Goal: Task Accomplishment & Management: Manage account settings

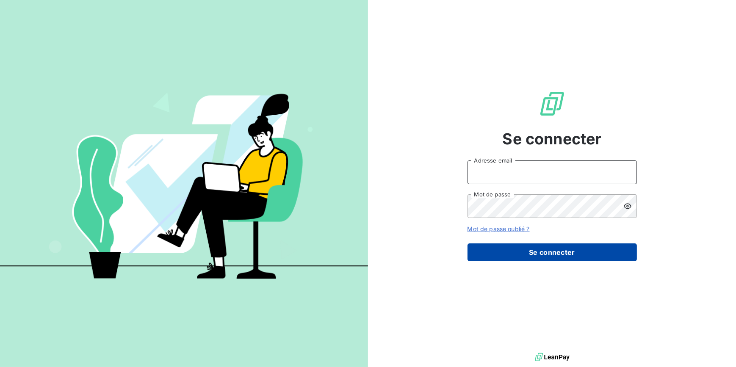
type input "[EMAIL_ADDRESS][DOMAIN_NAME]"
click at [497, 259] on button "Se connecter" at bounding box center [552, 253] width 169 height 18
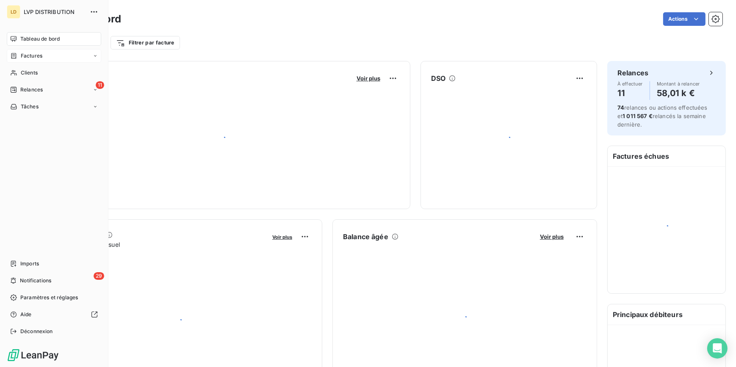
click at [47, 55] on div "Factures" at bounding box center [54, 56] width 94 height 14
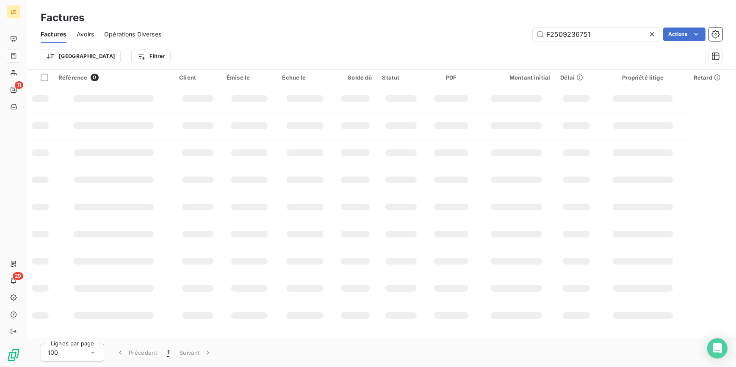
drag, startPoint x: 474, startPoint y: 27, endPoint x: 427, endPoint y: 23, distance: 47.1
click at [432, 23] on div "Factures Factures Avoirs Opérations Diverses F2509236751 Actions Trier Filtrer" at bounding box center [381, 35] width 709 height 70
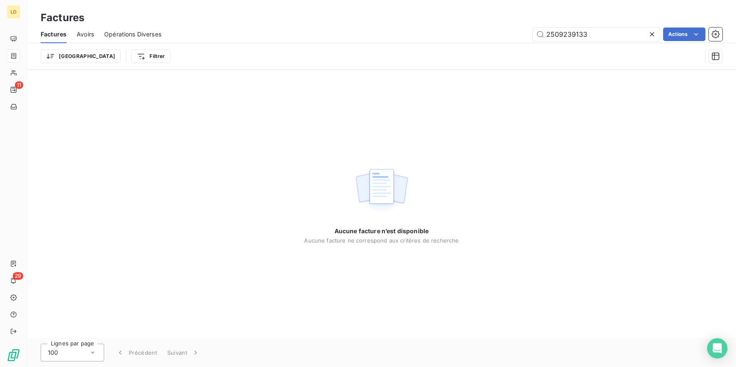
drag, startPoint x: 539, startPoint y: 25, endPoint x: 500, endPoint y: 29, distance: 39.6
click at [501, 29] on div "2509239133 Actions" at bounding box center [447, 35] width 551 height 14
click at [598, 32] on input "2509239133" at bounding box center [596, 35] width 127 height 14
drag, startPoint x: 599, startPoint y: 31, endPoint x: 506, endPoint y: 30, distance: 93.2
click at [506, 30] on div "2509239133 Actions" at bounding box center [447, 35] width 551 height 14
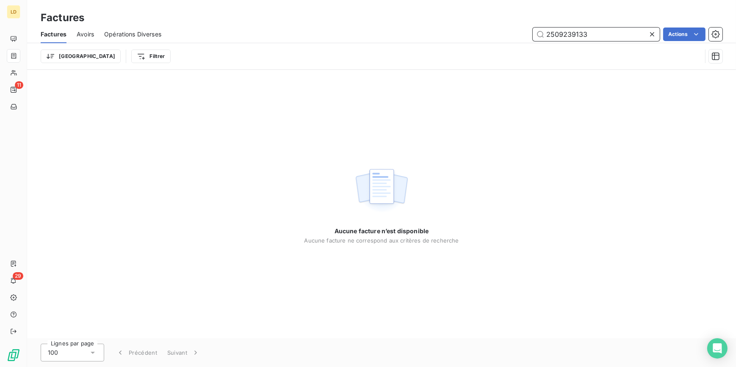
paste input "5242"
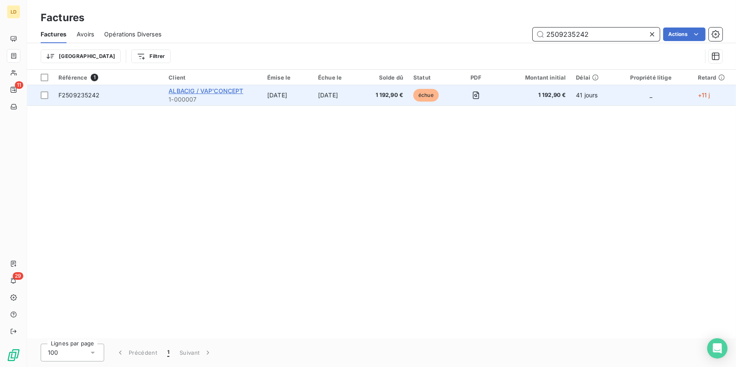
type input "2509235242"
click at [188, 93] on span "ALBACIG / VAP'CONCEPT" at bounding box center [206, 90] width 75 height 7
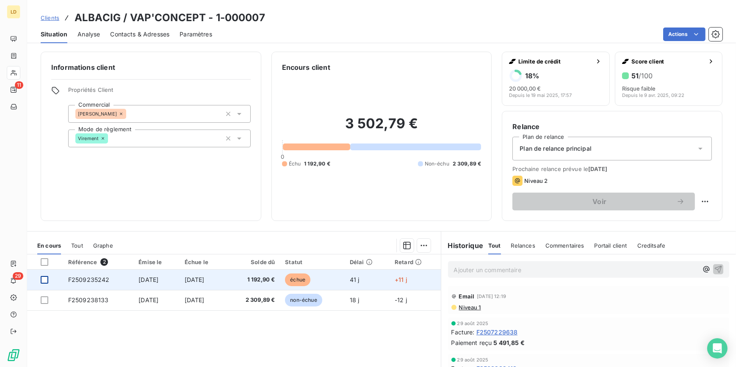
click at [43, 282] on div at bounding box center [45, 280] width 8 height 8
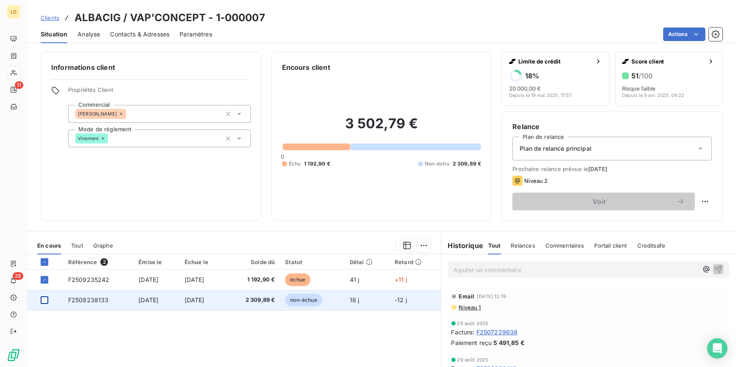
click at [45, 302] on div at bounding box center [45, 300] width 8 height 8
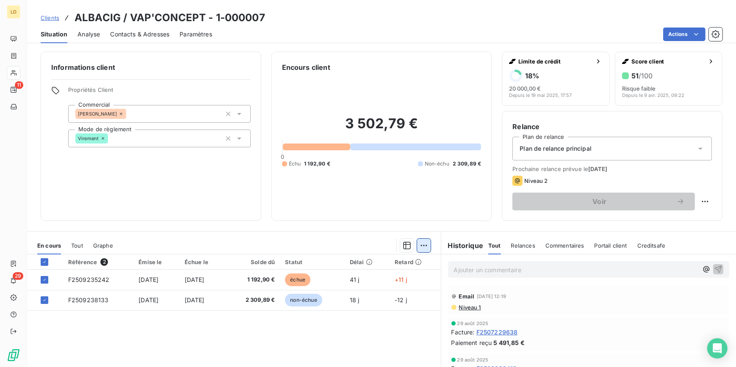
click at [418, 246] on html "LD 11 29 Clients ALBACIG / VAP'CONCEPT - 1-000007 Situation Analyse Contacts & …" at bounding box center [368, 183] width 736 height 367
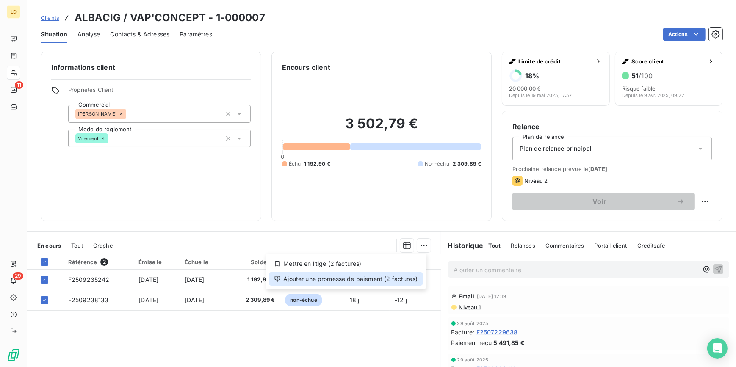
click at [360, 279] on div "Ajouter une promesse de paiement (2 factures)" at bounding box center [346, 279] width 154 height 14
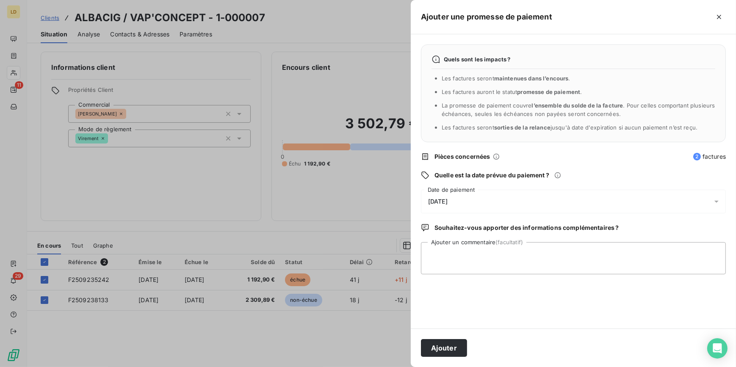
click at [445, 202] on span "[DATE]" at bounding box center [437, 201] width 19 height 7
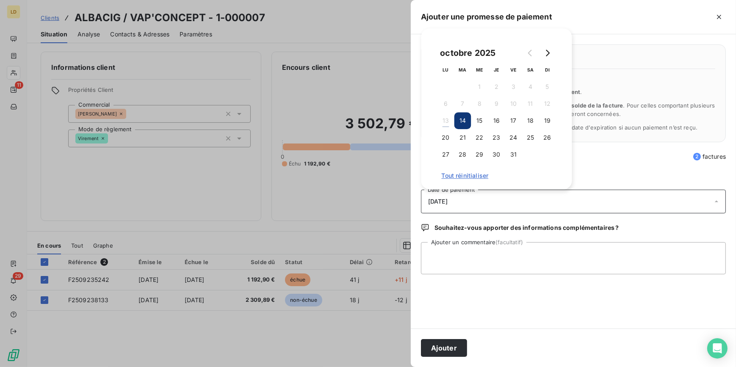
drag, startPoint x: 498, startPoint y: 120, endPoint x: 474, endPoint y: 207, distance: 90.1
click at [498, 121] on button "16" at bounding box center [496, 120] width 17 height 17
click at [473, 241] on div "Quels sont les impacts ? Les factures seront maintenues dans l’encours . Les fa…" at bounding box center [573, 181] width 325 height 294
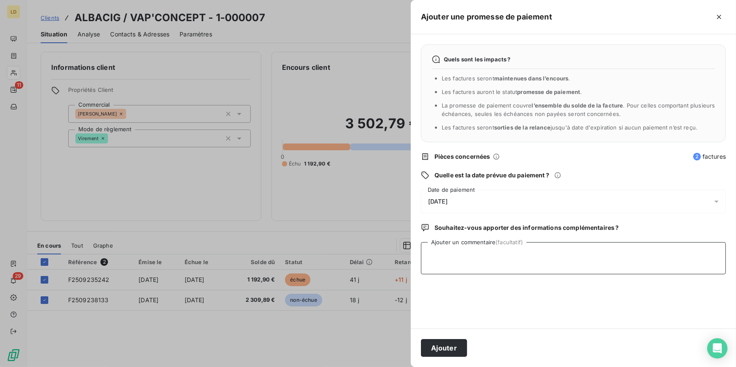
click at [466, 244] on textarea "Ajouter un commentaire (facultatif)" at bounding box center [573, 258] width 305 height 32
type textarea "Avis de virement reçu 10/10"
click at [436, 339] on button "Ajouter" at bounding box center [444, 348] width 46 height 18
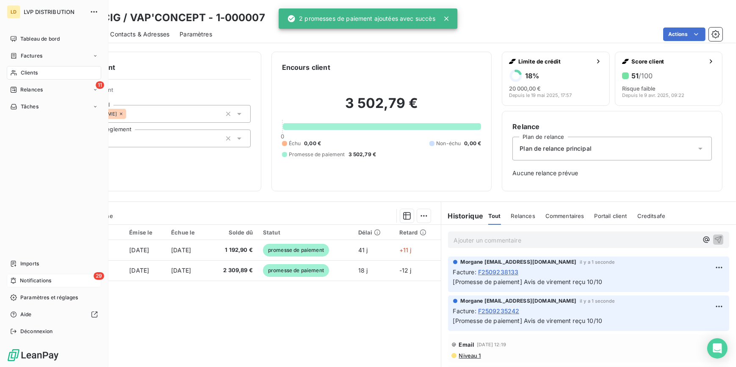
click at [18, 280] on div "29 Notifications" at bounding box center [54, 281] width 94 height 14
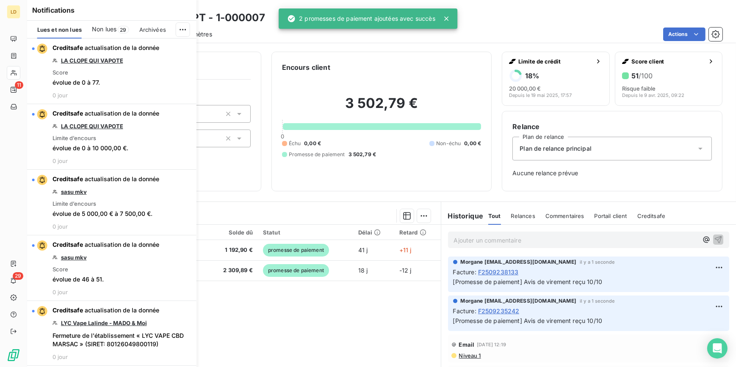
click at [113, 28] on span "Non lues" at bounding box center [104, 29] width 25 height 8
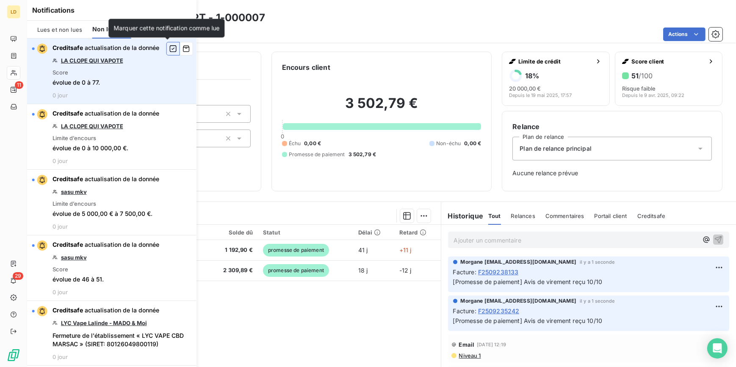
click at [169, 50] on icon "button" at bounding box center [173, 48] width 8 height 8
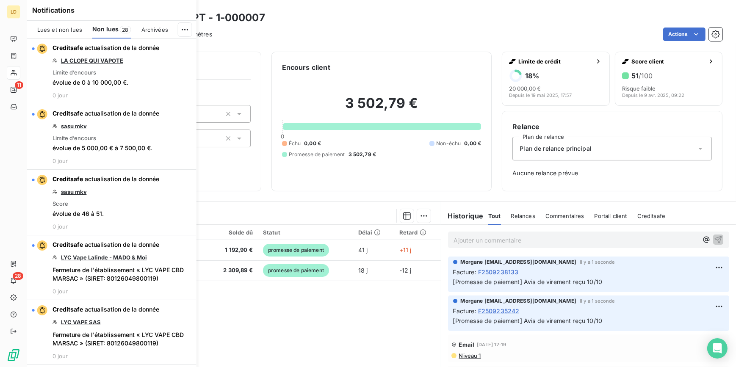
click at [0, 0] on icon "button" at bounding box center [0, 0] width 0 height 0
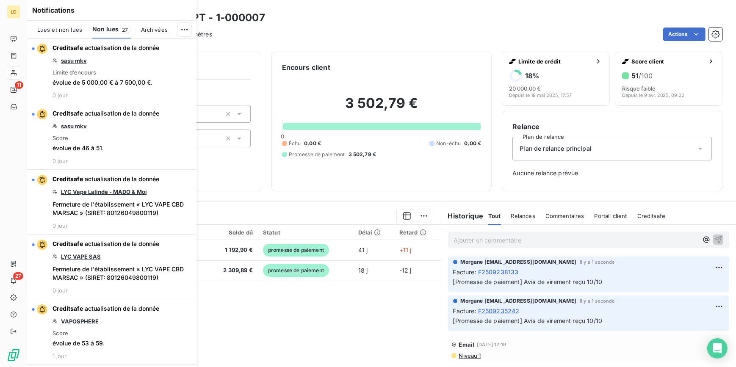
click at [0, 0] on icon "button" at bounding box center [0, 0] width 0 height 0
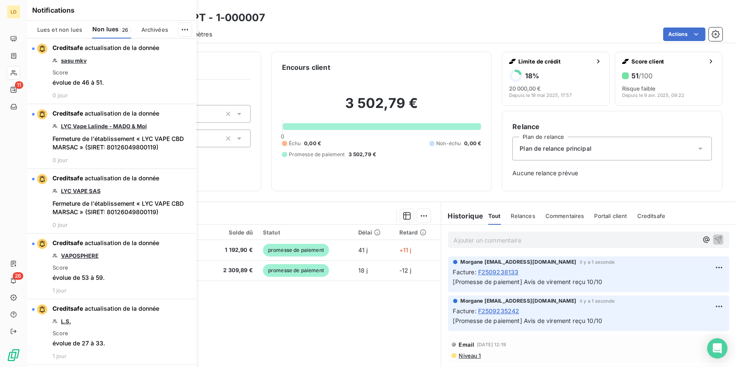
click at [0, 0] on icon "button" at bounding box center [0, 0] width 0 height 0
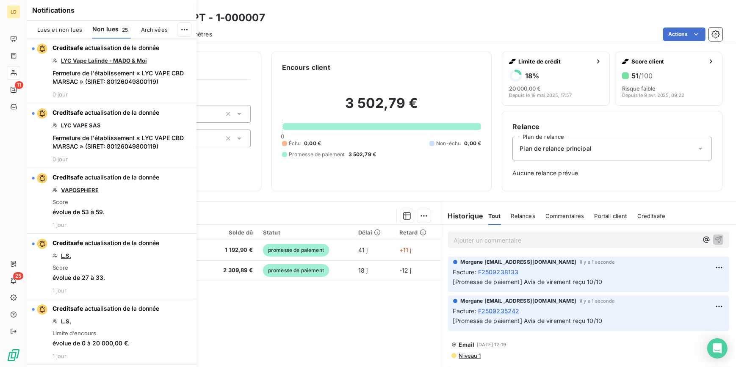
click at [0, 0] on icon "button" at bounding box center [0, 0] width 0 height 0
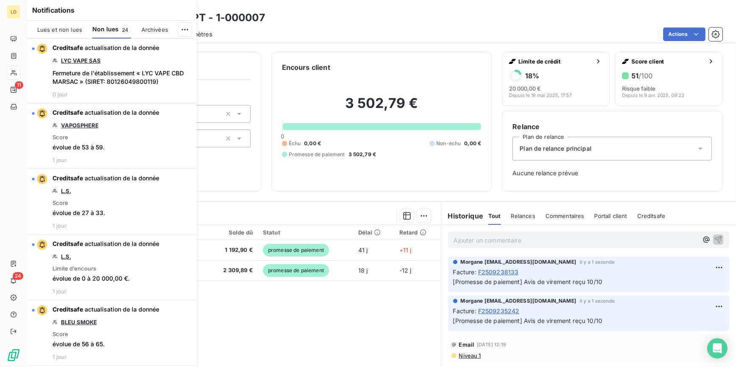
click at [0, 0] on icon "button" at bounding box center [0, 0] width 0 height 0
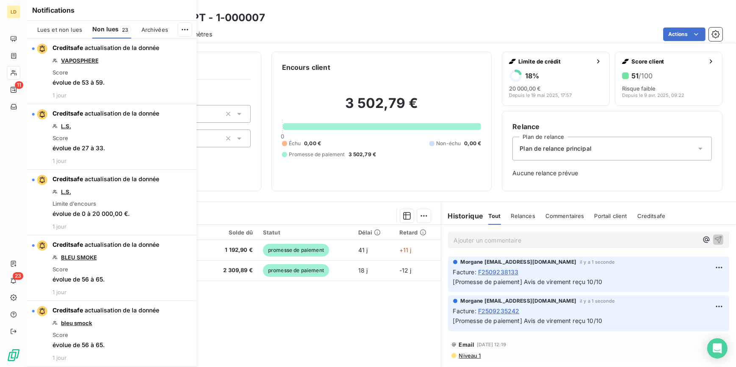
click at [0, 0] on icon "button" at bounding box center [0, 0] width 0 height 0
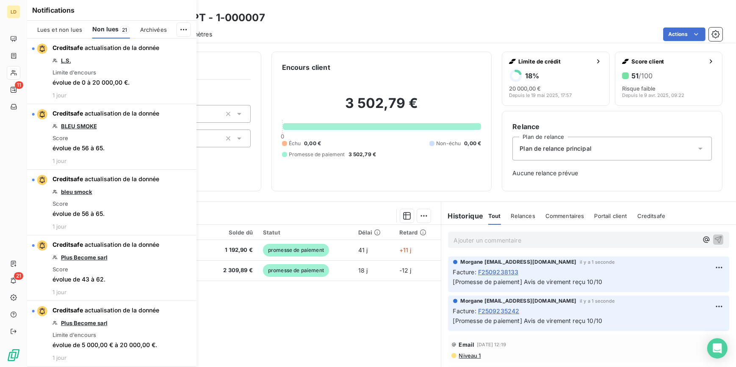
click at [0, 0] on icon "button" at bounding box center [0, 0] width 0 height 0
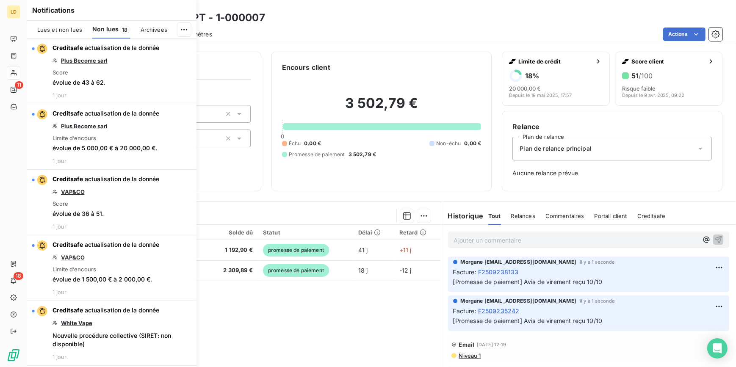
click at [0, 0] on icon "button" at bounding box center [0, 0] width 0 height 0
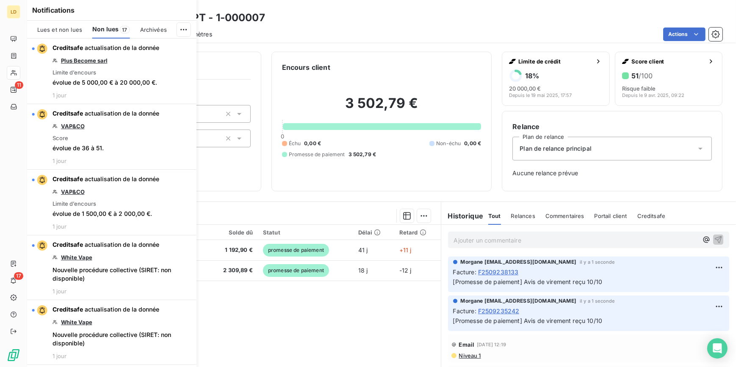
click at [0, 0] on icon "button" at bounding box center [0, 0] width 0 height 0
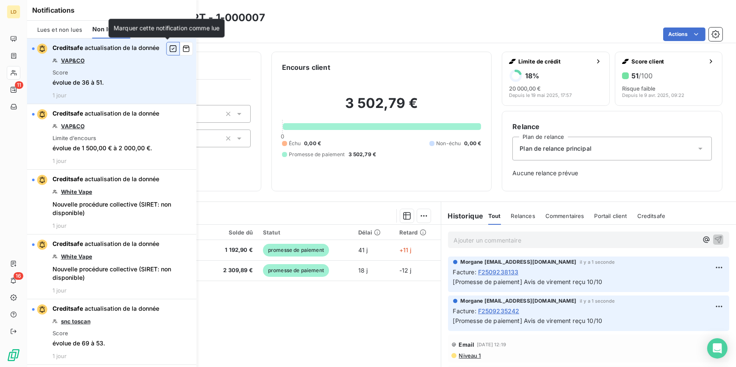
click at [169, 50] on icon "button" at bounding box center [173, 48] width 8 height 8
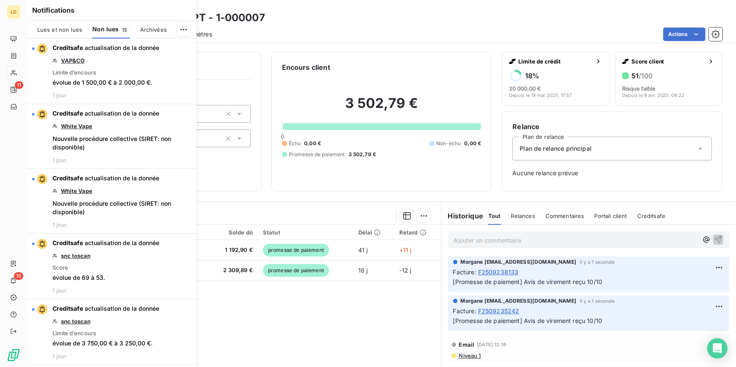
click at [0, 0] on icon "button" at bounding box center [0, 0] width 0 height 0
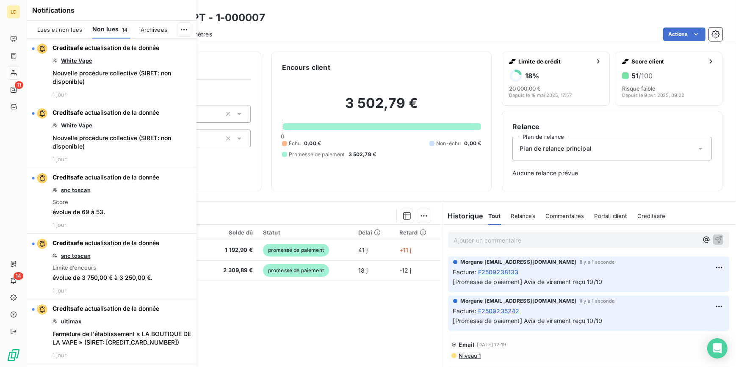
click at [0, 0] on icon "button" at bounding box center [0, 0] width 0 height 0
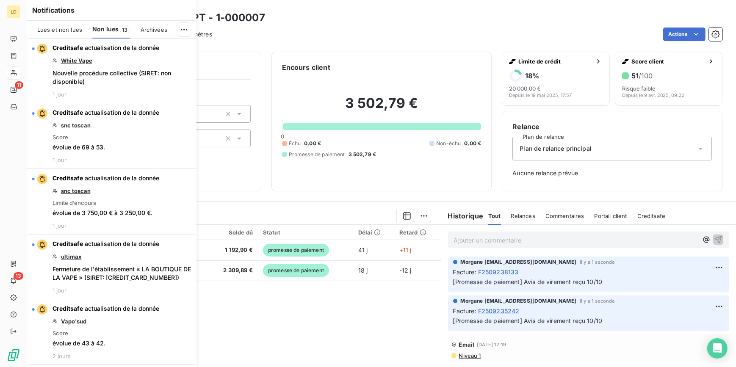
click at [0, 0] on icon "button" at bounding box center [0, 0] width 0 height 0
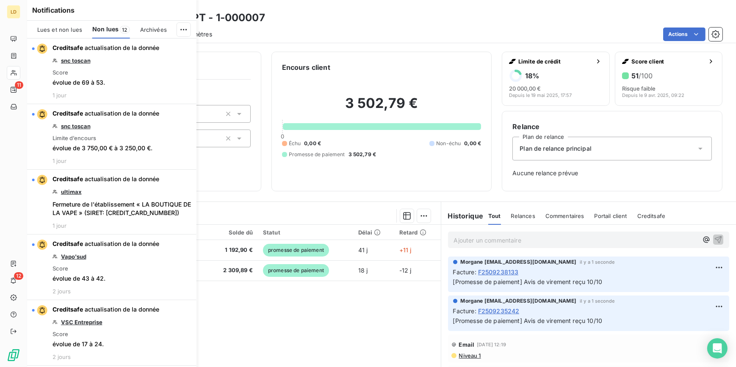
click at [0, 0] on icon "button" at bounding box center [0, 0] width 0 height 0
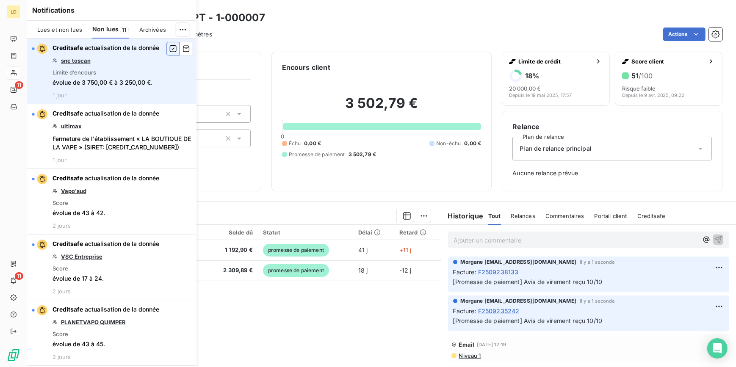
click at [169, 49] on icon "button" at bounding box center [173, 48] width 8 height 8
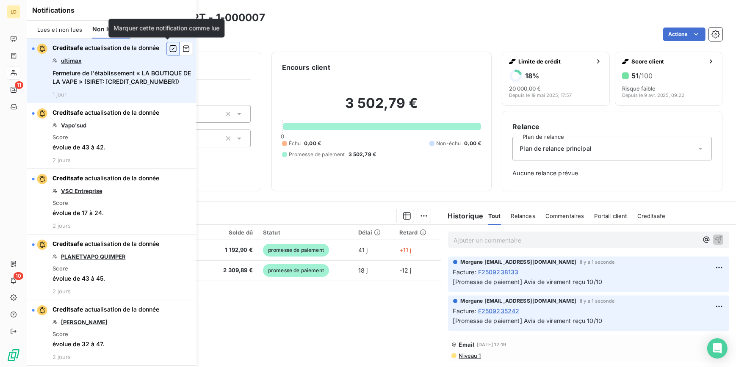
click at [169, 47] on icon "button" at bounding box center [173, 48] width 8 height 8
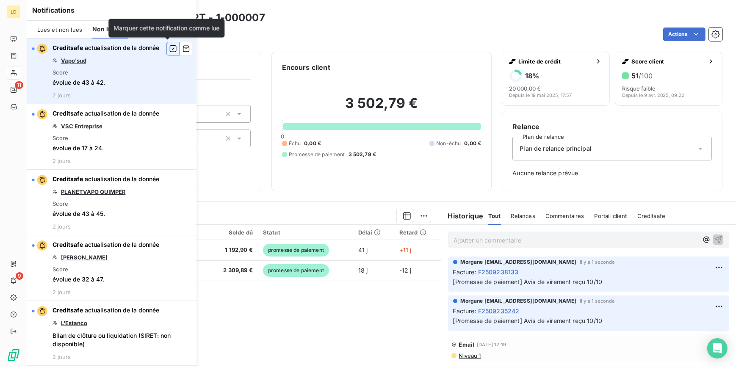
click at [169, 48] on icon "button" at bounding box center [173, 48] width 8 height 8
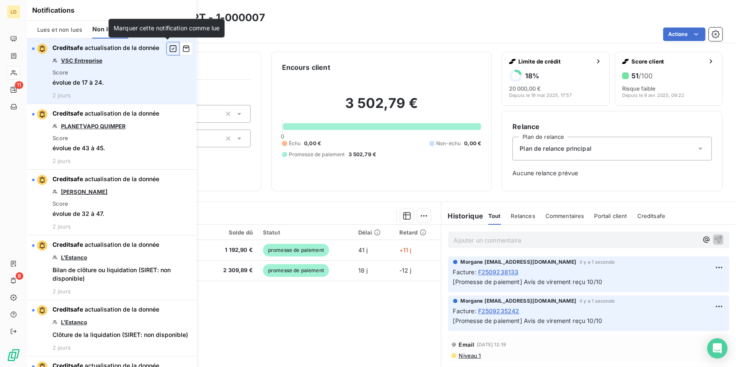
click at [169, 48] on icon "button" at bounding box center [173, 48] width 8 height 8
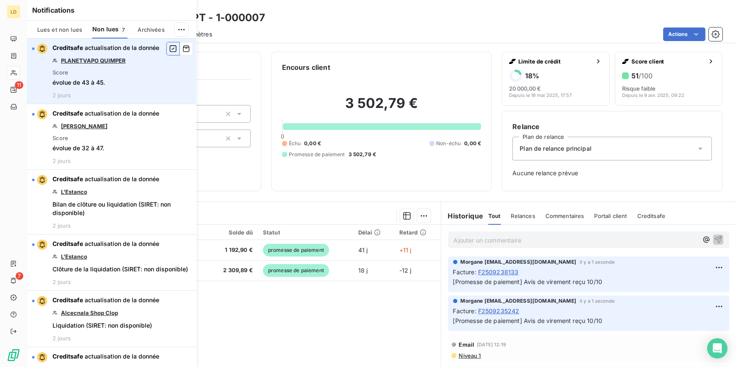
click at [169, 47] on icon "button" at bounding box center [173, 48] width 8 height 8
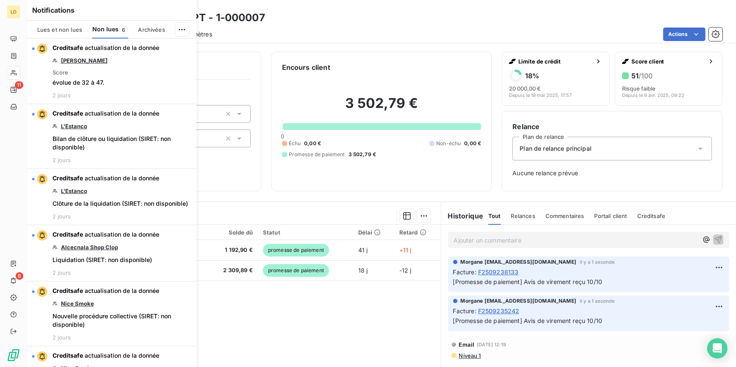
click at [0, 0] on icon "button" at bounding box center [0, 0] width 0 height 0
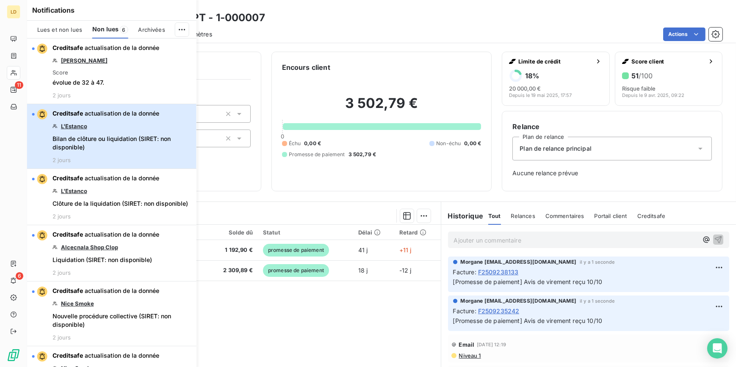
click at [166, 104] on button "Creditsafe actualisation de la donnée L'Estanco Bilan de clôture ou liquidation…" at bounding box center [111, 136] width 169 height 65
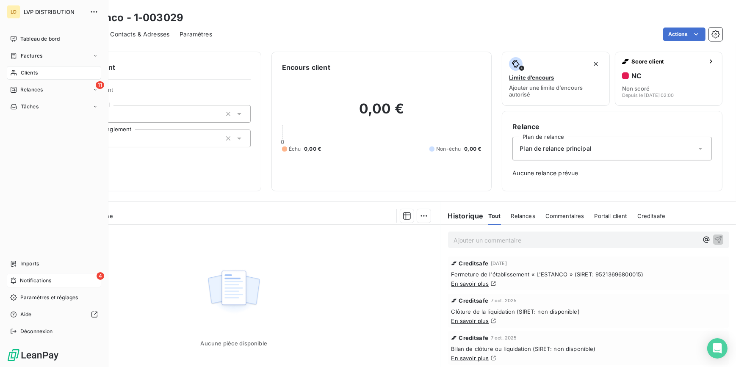
click at [33, 283] on span "Notifications" at bounding box center [35, 281] width 31 height 8
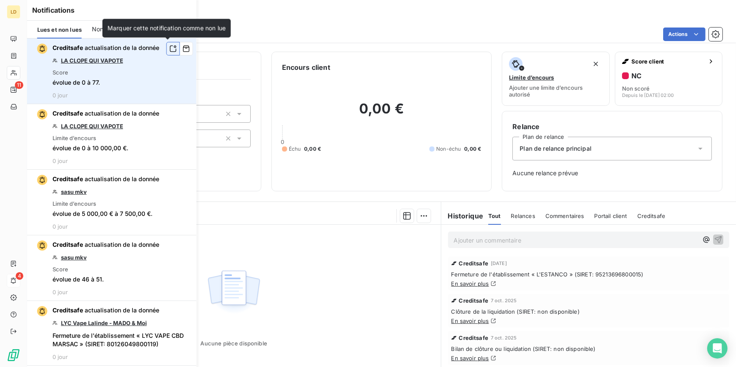
click at [170, 50] on icon "button" at bounding box center [173, 49] width 6 height 6
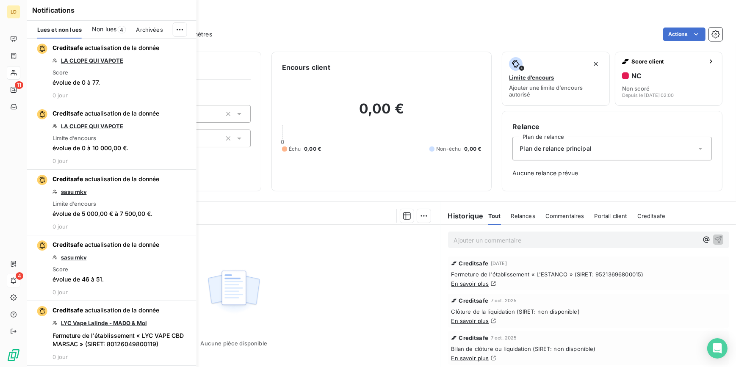
click at [100, 23] on div "Non lues 4" at bounding box center [109, 30] width 34 height 18
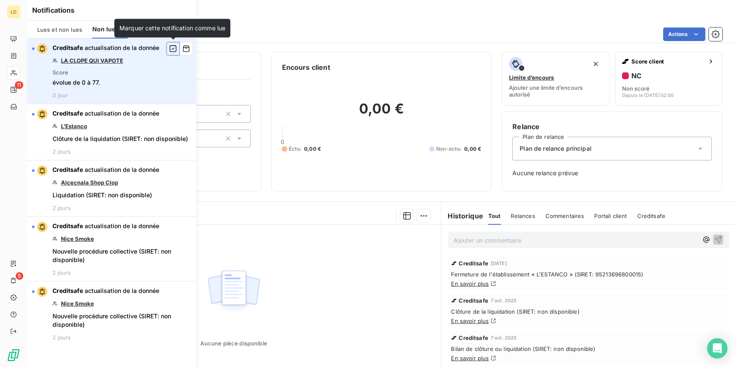
click at [173, 49] on icon "button" at bounding box center [173, 48] width 8 height 8
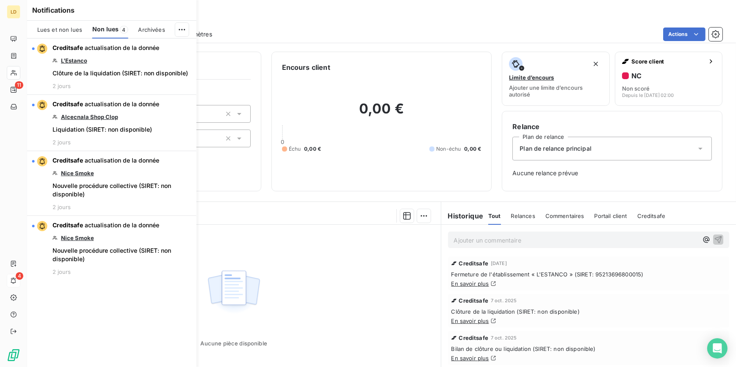
click at [0, 0] on icon "button" at bounding box center [0, 0] width 0 height 0
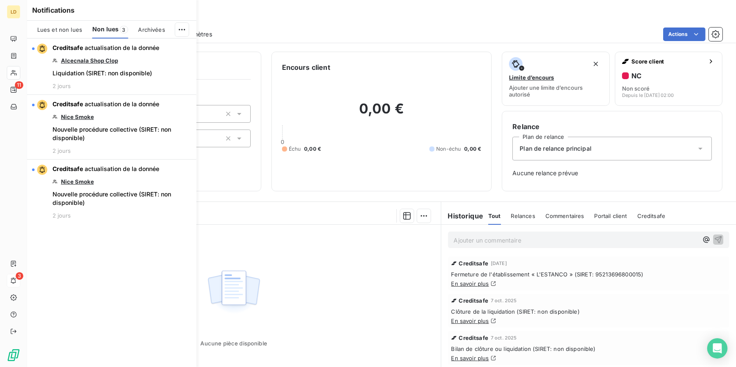
click at [0, 0] on icon "button" at bounding box center [0, 0] width 0 height 0
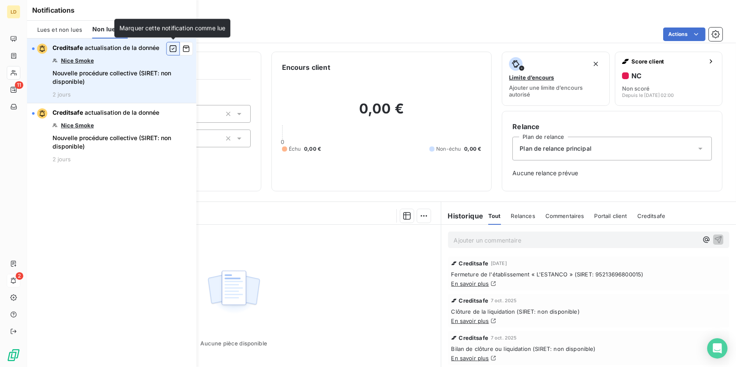
click at [173, 49] on icon "button" at bounding box center [173, 48] width 7 height 7
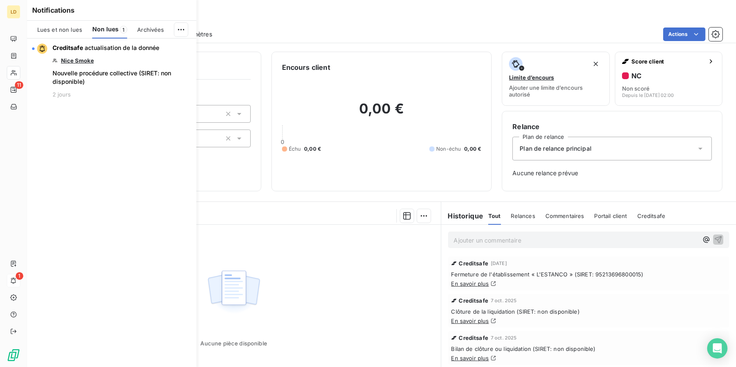
click at [0, 0] on icon "button" at bounding box center [0, 0] width 0 height 0
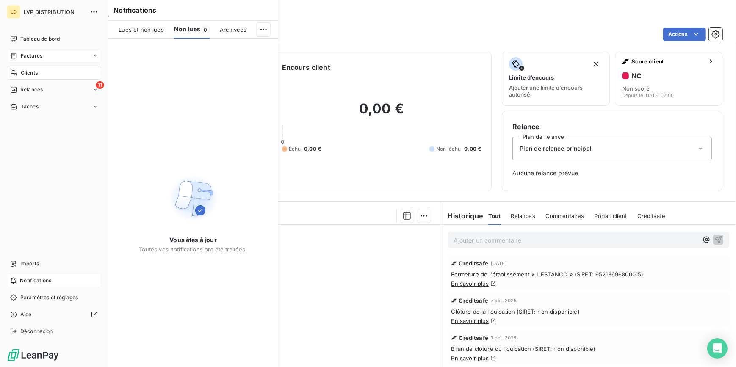
click at [25, 50] on div "Factures" at bounding box center [54, 56] width 94 height 14
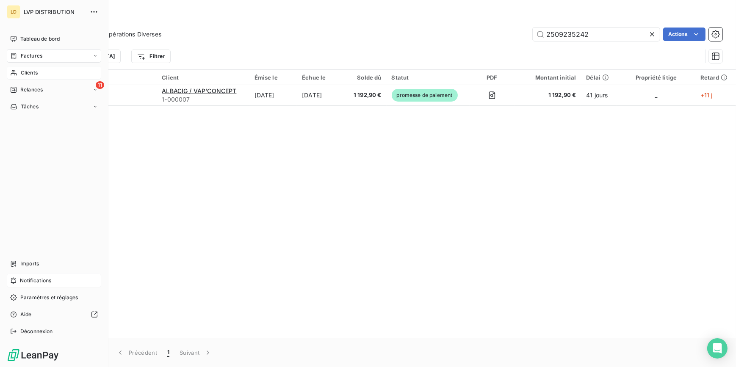
click at [34, 74] on span "Clients" at bounding box center [29, 73] width 17 height 8
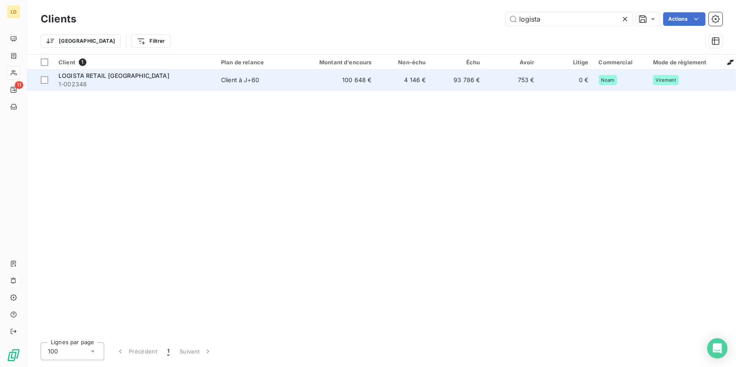
type input "logista"
click at [156, 85] on span "1-002348" at bounding box center [134, 84] width 152 height 8
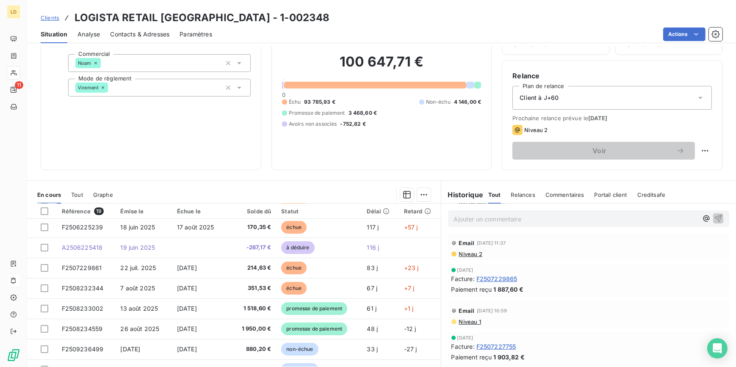
scroll to position [128, 0]
